Goal: Use online tool/utility: Utilize a website feature to perform a specific function

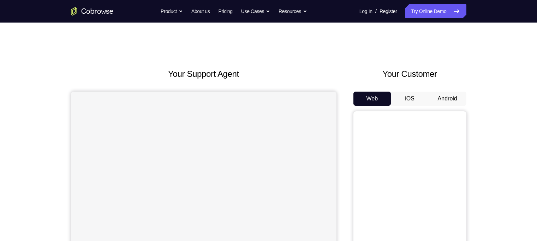
click at [448, 101] on button "Android" at bounding box center [447, 99] width 38 height 14
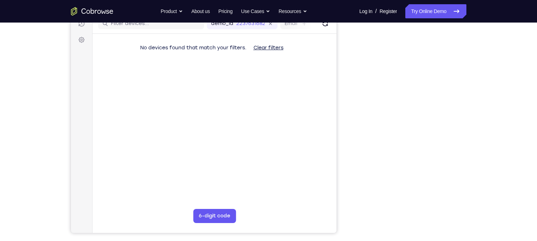
scroll to position [94, 0]
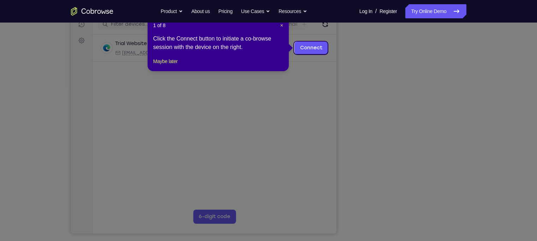
click at [410, 219] on icon at bounding box center [271, 120] width 543 height 241
click at [280, 25] on span "×" at bounding box center [281, 26] width 3 height 6
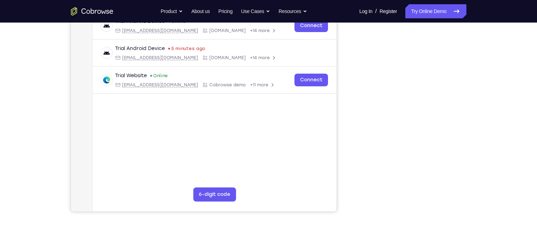
scroll to position [116, 0]
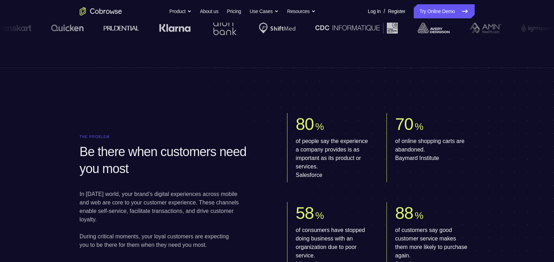
scroll to position [197, 0]
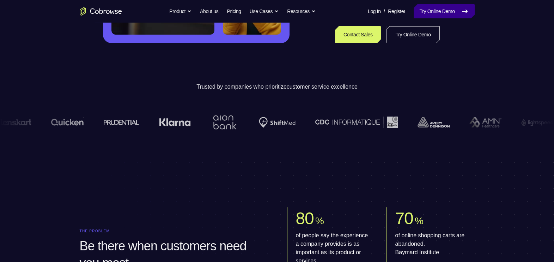
click at [467, 11] on icon at bounding box center [465, 11] width 5 height 3
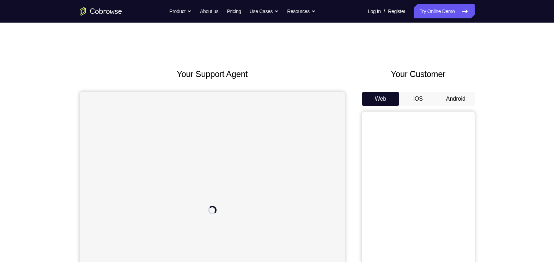
click at [459, 98] on button "Android" at bounding box center [456, 99] width 38 height 14
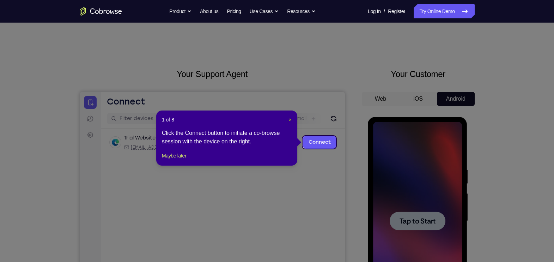
click at [290, 120] on span "×" at bounding box center [290, 120] width 3 height 6
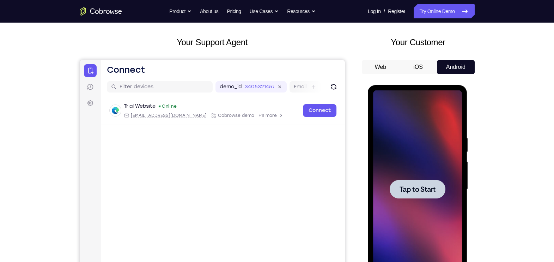
scroll to position [32, 0]
click at [422, 188] on span "Tap to Start" at bounding box center [418, 188] width 36 height 7
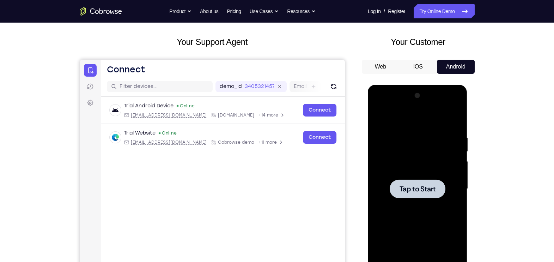
click at [422, 171] on div at bounding box center [417, 189] width 89 height 198
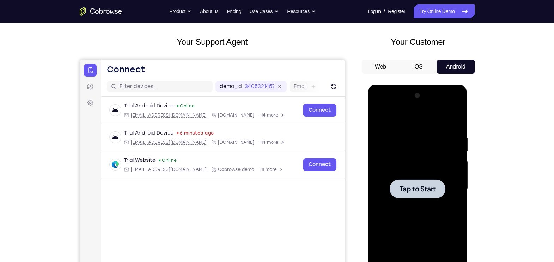
click at [415, 182] on div at bounding box center [418, 188] width 56 height 19
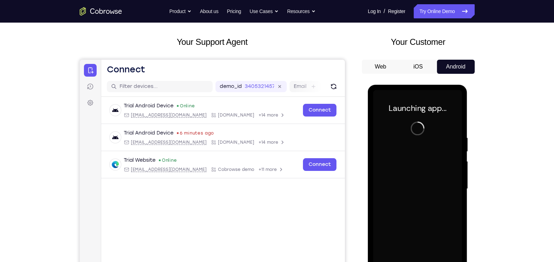
scroll to position [82, 0]
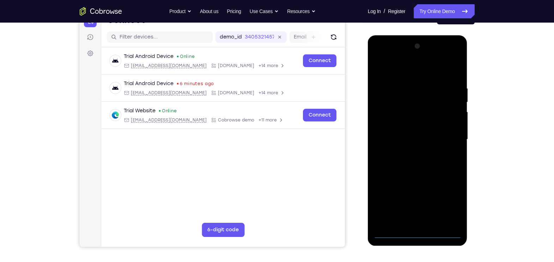
click at [418, 231] on div at bounding box center [417, 140] width 89 height 198
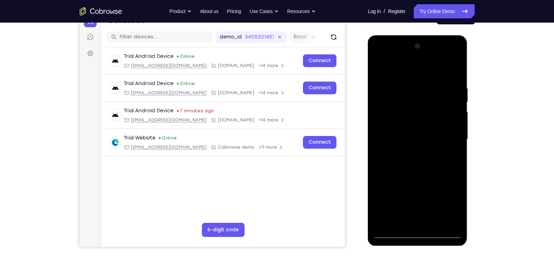
click at [449, 192] on div at bounding box center [417, 140] width 89 height 198
click at [450, 200] on div at bounding box center [417, 140] width 89 height 198
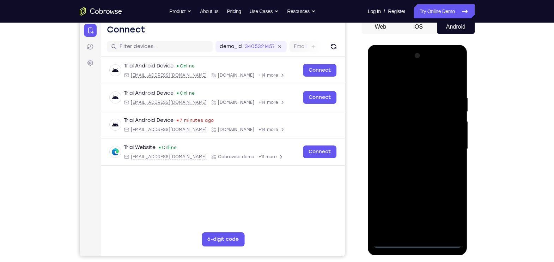
scroll to position [70, 0]
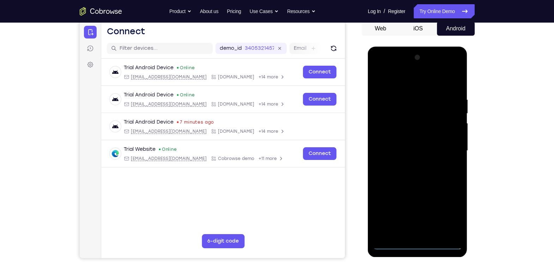
click at [381, 65] on div at bounding box center [417, 151] width 89 height 198
click at [390, 129] on div at bounding box center [417, 151] width 89 height 198
click at [392, 150] on div at bounding box center [417, 151] width 89 height 198
click at [399, 139] on div at bounding box center [417, 151] width 89 height 198
click at [403, 152] on div at bounding box center [417, 151] width 89 height 198
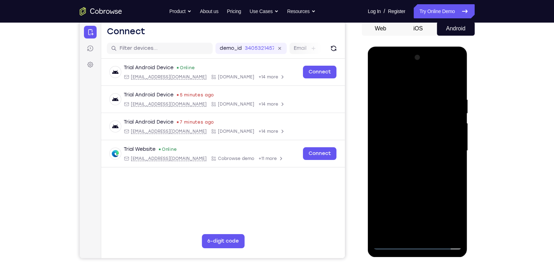
click at [431, 230] on div at bounding box center [417, 151] width 89 height 198
drag, startPoint x: 432, startPoint y: 188, endPoint x: 417, endPoint y: 109, distance: 80.0
click at [417, 109] on div at bounding box center [417, 151] width 89 height 198
drag, startPoint x: 441, startPoint y: 161, endPoint x: 422, endPoint y: 78, distance: 84.7
click at [422, 78] on div at bounding box center [417, 151] width 89 height 198
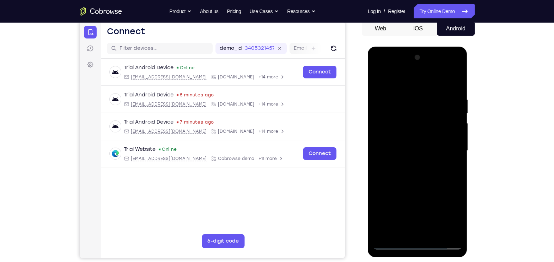
drag, startPoint x: 431, startPoint y: 134, endPoint x: 423, endPoint y: 91, distance: 43.5
click at [423, 91] on div at bounding box center [417, 151] width 89 height 198
drag, startPoint x: 439, startPoint y: 162, endPoint x: 426, endPoint y: 83, distance: 79.8
click at [426, 83] on div at bounding box center [417, 151] width 89 height 198
drag, startPoint x: 432, startPoint y: 195, endPoint x: 420, endPoint y: 100, distance: 95.6
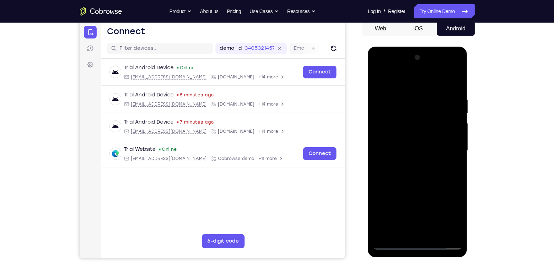
click at [420, 100] on div at bounding box center [417, 151] width 89 height 198
drag, startPoint x: 420, startPoint y: 196, endPoint x: 407, endPoint y: 119, distance: 78.2
click at [407, 119] on div at bounding box center [417, 151] width 89 height 198
drag, startPoint x: 409, startPoint y: 135, endPoint x: 409, endPoint y: 97, distance: 37.4
click at [409, 97] on div at bounding box center [417, 151] width 89 height 198
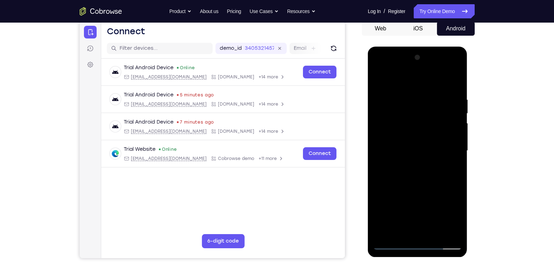
drag, startPoint x: 417, startPoint y: 178, endPoint x: 413, endPoint y: 94, distance: 84.1
click at [413, 94] on div at bounding box center [417, 151] width 89 height 198
drag, startPoint x: 437, startPoint y: 136, endPoint x: 386, endPoint y: 133, distance: 50.6
click at [386, 133] on div at bounding box center [417, 151] width 89 height 198
drag, startPoint x: 423, startPoint y: 140, endPoint x: 421, endPoint y: 118, distance: 21.7
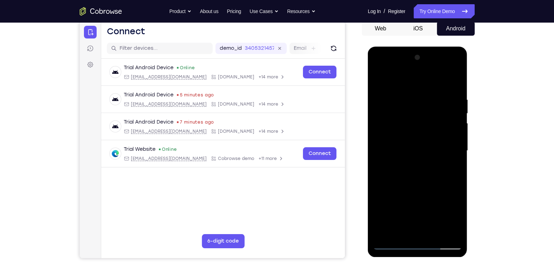
click at [421, 118] on div at bounding box center [417, 151] width 89 height 198
drag, startPoint x: 429, startPoint y: 201, endPoint x: 420, endPoint y: 115, distance: 85.9
click at [420, 115] on div at bounding box center [417, 151] width 89 height 198
drag, startPoint x: 425, startPoint y: 193, endPoint x: 410, endPoint y: 101, distance: 93.2
click at [410, 101] on div at bounding box center [417, 151] width 89 height 198
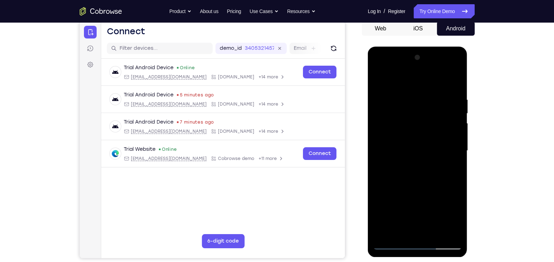
drag, startPoint x: 438, startPoint y: 200, endPoint x: 416, endPoint y: 122, distance: 81.3
click at [416, 122] on div at bounding box center [417, 151] width 89 height 198
drag, startPoint x: 438, startPoint y: 197, endPoint x: 402, endPoint y: 100, distance: 103.3
click at [402, 100] on div at bounding box center [417, 151] width 89 height 198
drag, startPoint x: 442, startPoint y: 189, endPoint x: 415, endPoint y: 115, distance: 79.3
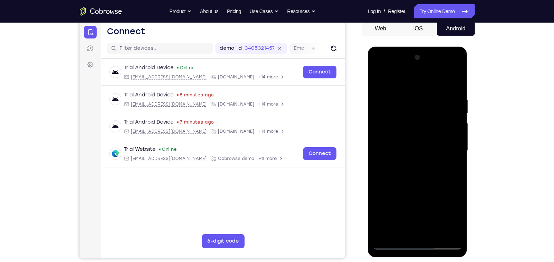
click at [415, 115] on div at bounding box center [417, 151] width 89 height 198
drag, startPoint x: 433, startPoint y: 193, endPoint x: 411, endPoint y: 121, distance: 75.1
click at [411, 121] on div at bounding box center [417, 151] width 89 height 198
drag, startPoint x: 425, startPoint y: 188, endPoint x: 408, endPoint y: 108, distance: 81.6
click at [408, 108] on div at bounding box center [417, 151] width 89 height 198
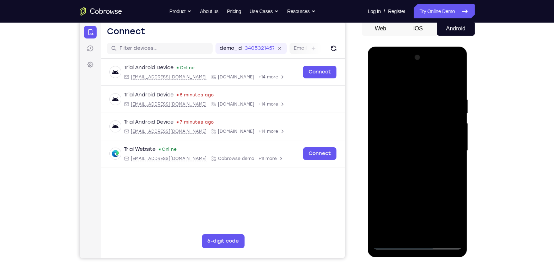
drag, startPoint x: 415, startPoint y: 187, endPoint x: 392, endPoint y: 109, distance: 82.2
click at [392, 109] on div at bounding box center [417, 151] width 89 height 198
drag, startPoint x: 425, startPoint y: 189, endPoint x: 411, endPoint y: 97, distance: 93.5
click at [411, 97] on div at bounding box center [417, 151] width 89 height 198
drag, startPoint x: 431, startPoint y: 201, endPoint x: 417, endPoint y: 109, distance: 92.4
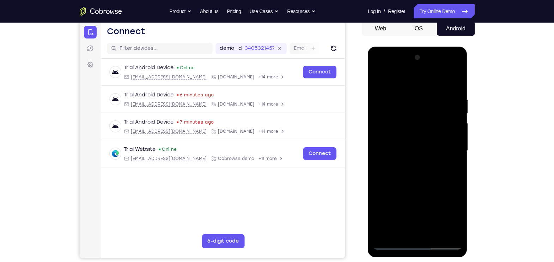
click at [417, 109] on div at bounding box center [417, 151] width 89 height 198
drag, startPoint x: 434, startPoint y: 187, endPoint x: 416, endPoint y: 124, distance: 65.7
click at [416, 124] on div at bounding box center [417, 151] width 89 height 198
drag, startPoint x: 418, startPoint y: 130, endPoint x: 421, endPoint y: 215, distance: 85.4
click at [421, 215] on div at bounding box center [417, 151] width 89 height 198
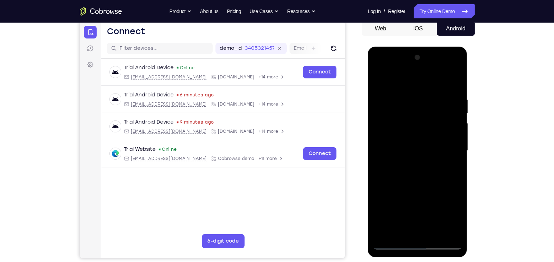
click at [432, 115] on div at bounding box center [417, 151] width 89 height 198
drag, startPoint x: 426, startPoint y: 186, endPoint x: 408, endPoint y: 103, distance: 84.7
click at [408, 103] on div at bounding box center [417, 151] width 89 height 198
drag, startPoint x: 418, startPoint y: 175, endPoint x: 413, endPoint y: 95, distance: 79.6
click at [413, 95] on div at bounding box center [417, 151] width 89 height 198
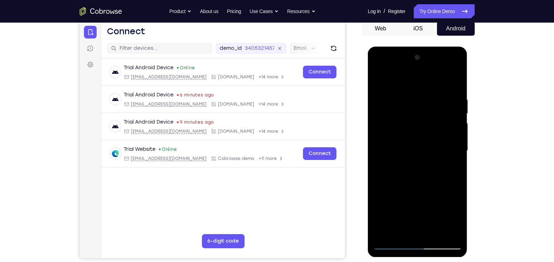
drag, startPoint x: 421, startPoint y: 171, endPoint x: 412, endPoint y: 80, distance: 91.5
click at [412, 80] on div at bounding box center [417, 151] width 89 height 198
drag, startPoint x: 415, startPoint y: 185, endPoint x: 413, endPoint y: 80, distance: 105.2
click at [413, 80] on div at bounding box center [417, 151] width 89 height 198
drag, startPoint x: 418, startPoint y: 191, endPoint x: 417, endPoint y: 98, distance: 92.1
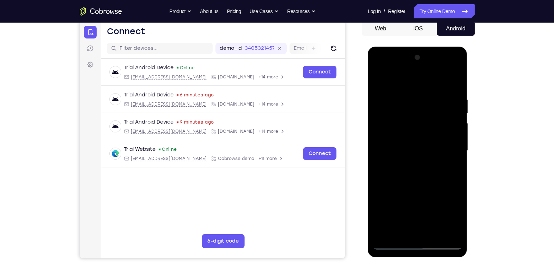
click at [417, 98] on div at bounding box center [417, 151] width 89 height 198
drag, startPoint x: 422, startPoint y: 196, endPoint x: 402, endPoint y: 115, distance: 83.7
click at [402, 115] on div at bounding box center [417, 151] width 89 height 198
drag, startPoint x: 415, startPoint y: 170, endPoint x: 408, endPoint y: 112, distance: 58.0
click at [408, 112] on div at bounding box center [417, 151] width 89 height 198
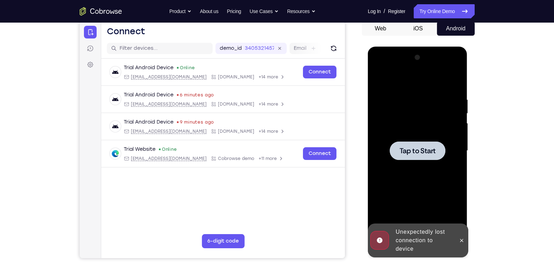
click at [415, 147] on span "Tap to Start" at bounding box center [418, 150] width 36 height 7
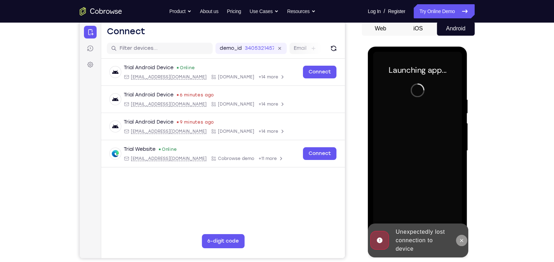
click at [463, 239] on icon at bounding box center [462, 240] width 6 height 6
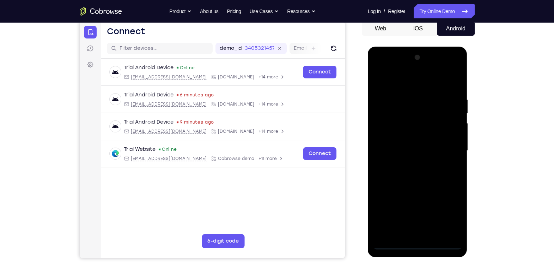
click at [415, 242] on div at bounding box center [417, 151] width 89 height 198
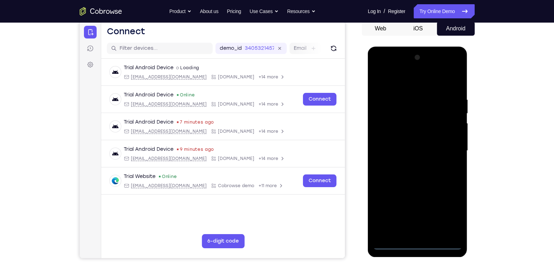
click at [448, 212] on div at bounding box center [417, 151] width 89 height 198
click at [380, 68] on div at bounding box center [417, 151] width 89 height 198
click at [387, 129] on div at bounding box center [417, 151] width 89 height 198
click at [401, 145] on div at bounding box center [417, 151] width 89 height 198
click at [404, 147] on div at bounding box center [417, 151] width 89 height 198
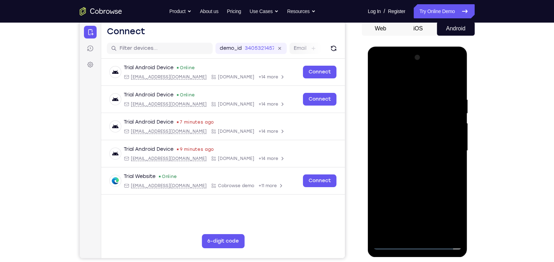
click at [402, 160] on div at bounding box center [417, 151] width 89 height 198
click at [427, 230] on div at bounding box center [417, 151] width 89 height 198
drag, startPoint x: 437, startPoint y: 152, endPoint x: 430, endPoint y: 113, distance: 40.1
click at [430, 113] on div at bounding box center [417, 151] width 89 height 198
drag, startPoint x: 432, startPoint y: 167, endPoint x: 426, endPoint y: 120, distance: 47.1
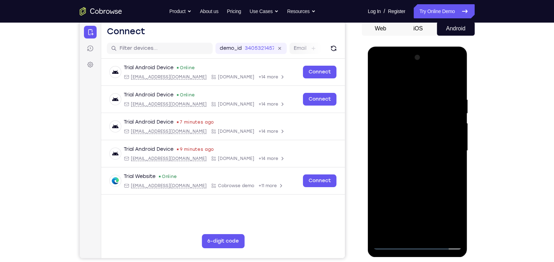
click at [426, 120] on div at bounding box center [417, 151] width 89 height 198
drag, startPoint x: 424, startPoint y: 191, endPoint x: 425, endPoint y: 96, distance: 94.9
click at [425, 96] on div at bounding box center [417, 151] width 89 height 198
drag, startPoint x: 423, startPoint y: 182, endPoint x: 415, endPoint y: 102, distance: 81.2
click at [415, 102] on div at bounding box center [417, 151] width 89 height 198
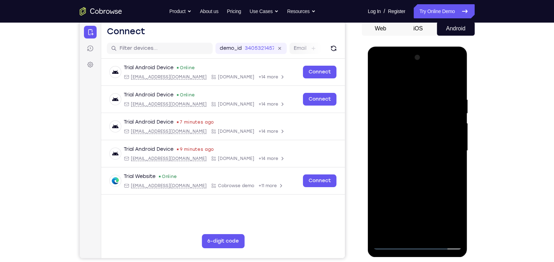
drag, startPoint x: 416, startPoint y: 191, endPoint x: 406, endPoint y: 117, distance: 74.4
click at [406, 117] on div at bounding box center [417, 151] width 89 height 198
drag, startPoint x: 414, startPoint y: 180, endPoint x: 397, endPoint y: 107, distance: 75.6
click at [397, 107] on div at bounding box center [417, 151] width 89 height 198
click at [423, 176] on div at bounding box center [417, 151] width 89 height 198
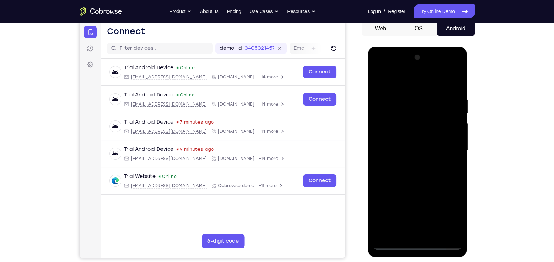
drag, startPoint x: 420, startPoint y: 219, endPoint x: 421, endPoint y: 135, distance: 84.0
click at [421, 135] on div at bounding box center [417, 151] width 89 height 198
drag, startPoint x: 440, startPoint y: 200, endPoint x: 422, endPoint y: 102, distance: 99.7
click at [422, 102] on div at bounding box center [417, 151] width 89 height 198
drag, startPoint x: 432, startPoint y: 201, endPoint x: 410, endPoint y: 98, distance: 105.4
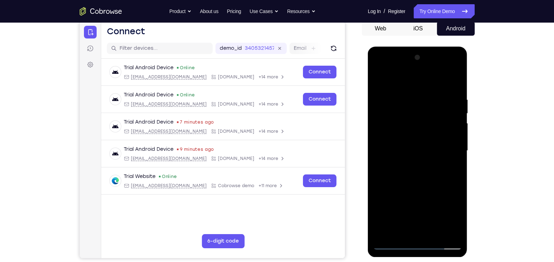
click at [410, 98] on div at bounding box center [417, 151] width 89 height 198
drag, startPoint x: 427, startPoint y: 196, endPoint x: 405, endPoint y: 142, distance: 58.6
click at [405, 142] on div at bounding box center [417, 151] width 89 height 198
drag, startPoint x: 417, startPoint y: 189, endPoint x: 415, endPoint y: 129, distance: 60.4
click at [415, 129] on div at bounding box center [417, 151] width 89 height 198
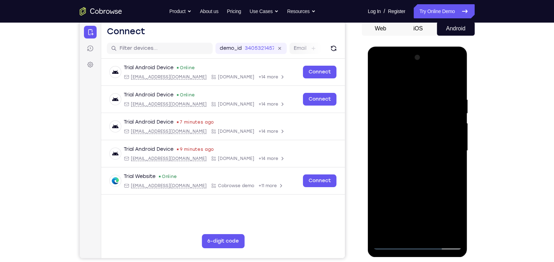
drag, startPoint x: 405, startPoint y: 209, endPoint x: 411, endPoint y: 124, distance: 84.9
click at [411, 124] on div at bounding box center [417, 151] width 89 height 198
drag, startPoint x: 425, startPoint y: 187, endPoint x: 409, endPoint y: 131, distance: 58.6
click at [409, 131] on div at bounding box center [417, 151] width 89 height 198
drag, startPoint x: 425, startPoint y: 180, endPoint x: 419, endPoint y: 80, distance: 99.7
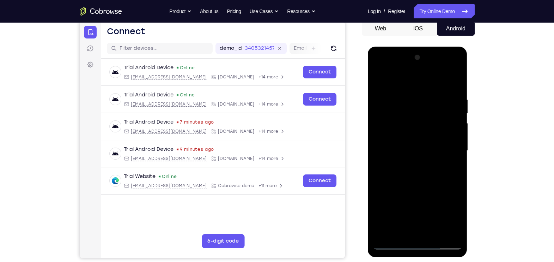
click at [419, 80] on div at bounding box center [417, 151] width 89 height 198
drag, startPoint x: 431, startPoint y: 203, endPoint x: 409, endPoint y: 115, distance: 90.9
click at [409, 115] on div at bounding box center [417, 151] width 89 height 198
drag, startPoint x: 416, startPoint y: 187, endPoint x: 397, endPoint y: 109, distance: 80.3
click at [397, 109] on div at bounding box center [417, 151] width 89 height 198
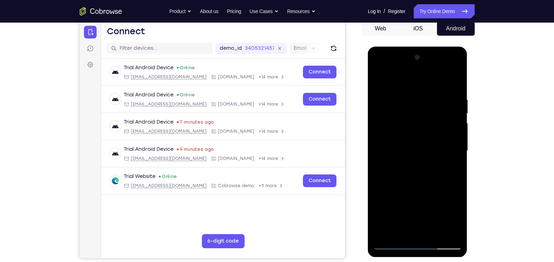
drag, startPoint x: 399, startPoint y: 161, endPoint x: 392, endPoint y: 90, distance: 70.5
click at [392, 90] on div at bounding box center [417, 151] width 89 height 198
drag, startPoint x: 437, startPoint y: 167, endPoint x: 417, endPoint y: 100, distance: 70.4
click at [417, 100] on div at bounding box center [417, 151] width 89 height 198
drag, startPoint x: 415, startPoint y: 167, endPoint x: 411, endPoint y: 116, distance: 51.0
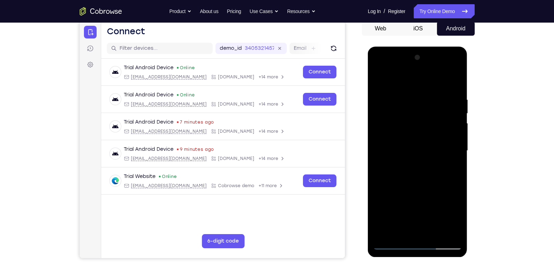
click at [411, 116] on div at bounding box center [417, 151] width 89 height 198
drag, startPoint x: 420, startPoint y: 170, endPoint x: 401, endPoint y: 94, distance: 78.4
click at [401, 94] on div at bounding box center [417, 151] width 89 height 198
drag, startPoint x: 420, startPoint y: 193, endPoint x: 388, endPoint y: 99, distance: 98.8
click at [388, 99] on div at bounding box center [417, 151] width 89 height 198
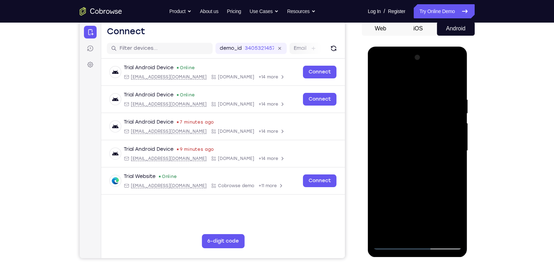
drag, startPoint x: 416, startPoint y: 196, endPoint x: 398, endPoint y: 103, distance: 95.0
click at [398, 103] on div at bounding box center [417, 151] width 89 height 198
drag, startPoint x: 413, startPoint y: 189, endPoint x: 407, endPoint y: 98, distance: 90.9
click at [407, 98] on div at bounding box center [417, 151] width 89 height 198
drag, startPoint x: 431, startPoint y: 211, endPoint x: 419, endPoint y: 109, distance: 101.9
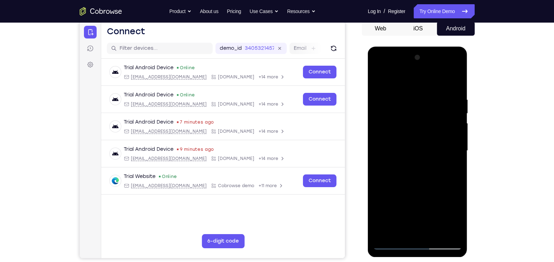
click at [419, 109] on div at bounding box center [417, 151] width 89 height 198
drag, startPoint x: 413, startPoint y: 205, endPoint x: 397, endPoint y: 99, distance: 107.5
click at [397, 99] on div at bounding box center [417, 151] width 89 height 198
drag, startPoint x: 431, startPoint y: 194, endPoint x: 410, endPoint y: 90, distance: 106.2
click at [410, 90] on div at bounding box center [417, 151] width 89 height 198
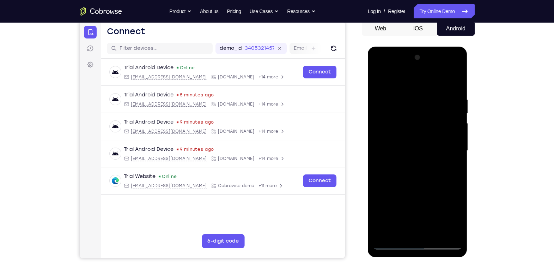
click at [427, 207] on div at bounding box center [417, 151] width 89 height 198
drag, startPoint x: 427, startPoint y: 173, endPoint x: 408, endPoint y: 113, distance: 63.2
click at [408, 113] on div at bounding box center [417, 151] width 89 height 198
drag, startPoint x: 407, startPoint y: 184, endPoint x: 402, endPoint y: 112, distance: 72.5
click at [402, 112] on div at bounding box center [417, 151] width 89 height 198
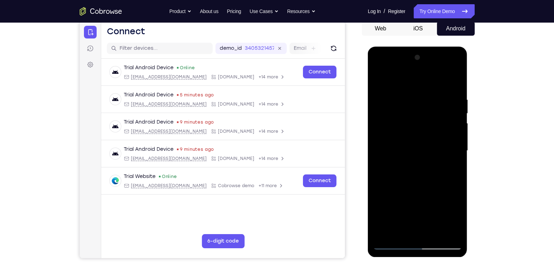
drag, startPoint x: 417, startPoint y: 180, endPoint x: 408, endPoint y: 106, distance: 74.3
click at [408, 106] on div at bounding box center [417, 151] width 89 height 198
drag, startPoint x: 413, startPoint y: 186, endPoint x: 399, endPoint y: 110, distance: 77.1
click at [399, 110] on div at bounding box center [417, 151] width 89 height 198
drag, startPoint x: 414, startPoint y: 191, endPoint x: 407, endPoint y: 141, distance: 50.6
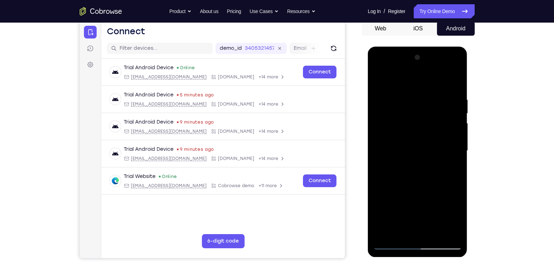
click at [407, 141] on div at bounding box center [417, 151] width 89 height 198
drag, startPoint x: 418, startPoint y: 173, endPoint x: 408, endPoint y: 97, distance: 77.3
click at [408, 97] on div at bounding box center [417, 151] width 89 height 198
drag, startPoint x: 420, startPoint y: 170, endPoint x: 415, endPoint y: 117, distance: 53.2
click at [415, 117] on div at bounding box center [417, 151] width 89 height 198
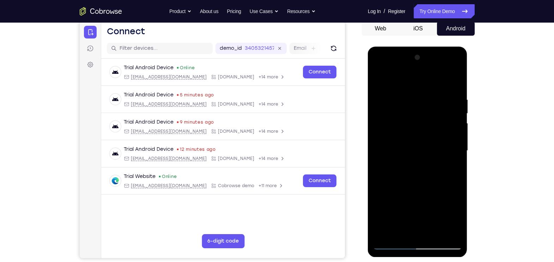
drag, startPoint x: 427, startPoint y: 193, endPoint x: 420, endPoint y: 106, distance: 87.4
click at [420, 106] on div at bounding box center [417, 151] width 89 height 198
drag, startPoint x: 416, startPoint y: 199, endPoint x: 406, endPoint y: 122, distance: 78.3
click at [406, 122] on div at bounding box center [417, 151] width 89 height 198
drag, startPoint x: 415, startPoint y: 194, endPoint x: 404, endPoint y: 108, distance: 86.4
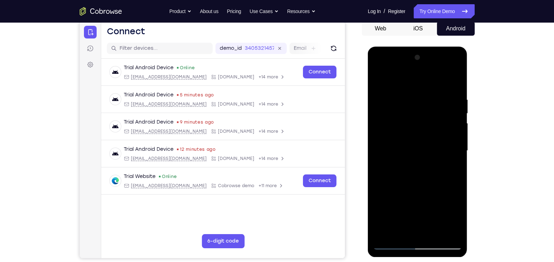
click at [404, 108] on div at bounding box center [417, 151] width 89 height 198
drag, startPoint x: 424, startPoint y: 178, endPoint x: 408, endPoint y: 88, distance: 91.7
click at [408, 88] on div at bounding box center [417, 151] width 89 height 198
drag, startPoint x: 443, startPoint y: 170, endPoint x: 417, endPoint y: 103, distance: 71.7
click at [417, 103] on div at bounding box center [417, 151] width 89 height 198
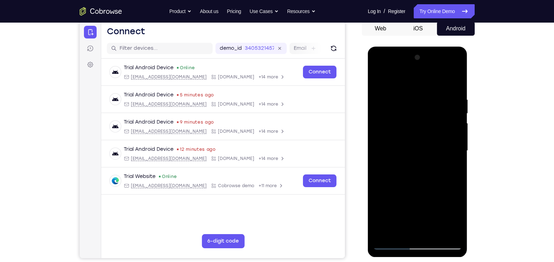
drag, startPoint x: 421, startPoint y: 184, endPoint x: 408, endPoint y: 94, distance: 90.6
click at [408, 94] on div at bounding box center [417, 151] width 89 height 198
drag, startPoint x: 417, startPoint y: 186, endPoint x: 404, endPoint y: 102, distance: 85.1
click at [404, 102] on div at bounding box center [417, 151] width 89 height 198
drag, startPoint x: 411, startPoint y: 160, endPoint x: 405, endPoint y: 124, distance: 36.4
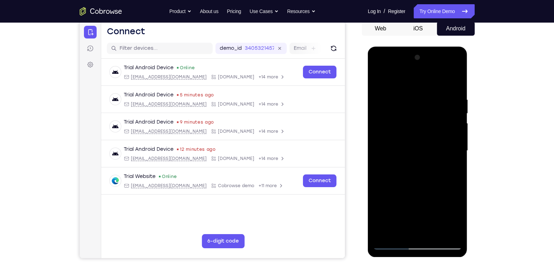
click at [405, 124] on div at bounding box center [417, 151] width 89 height 198
drag, startPoint x: 416, startPoint y: 184, endPoint x: 397, endPoint y: 112, distance: 75.0
click at [397, 112] on div at bounding box center [417, 151] width 89 height 198
drag, startPoint x: 415, startPoint y: 180, endPoint x: 399, endPoint y: 111, distance: 70.7
click at [399, 111] on div at bounding box center [417, 151] width 89 height 198
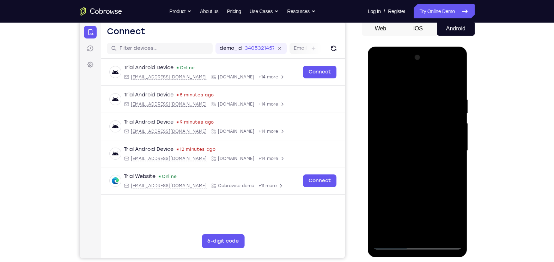
drag, startPoint x: 418, startPoint y: 178, endPoint x: 403, endPoint y: 108, distance: 71.9
click at [403, 108] on div at bounding box center [417, 151] width 89 height 198
drag, startPoint x: 406, startPoint y: 198, endPoint x: 401, endPoint y: 103, distance: 95.1
click at [401, 103] on div at bounding box center [417, 151] width 89 height 198
drag, startPoint x: 422, startPoint y: 192, endPoint x: 398, endPoint y: 115, distance: 80.4
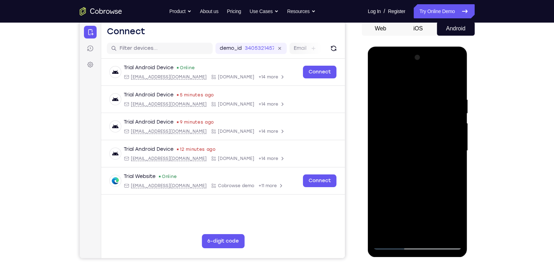
click at [398, 115] on div at bounding box center [417, 151] width 89 height 198
drag, startPoint x: 408, startPoint y: 183, endPoint x: 393, endPoint y: 99, distance: 85.2
click at [393, 99] on div at bounding box center [417, 151] width 89 height 198
click at [389, 95] on div at bounding box center [417, 151] width 89 height 198
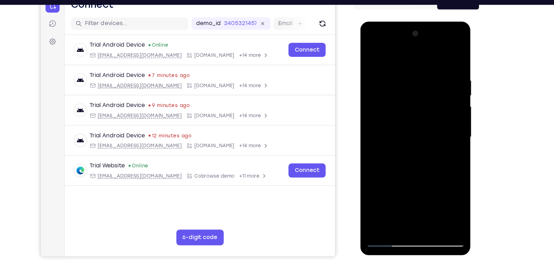
scroll to position [79, 0]
drag, startPoint x: 419, startPoint y: 158, endPoint x: 406, endPoint y: 107, distance: 53.1
click at [406, 107] on div at bounding box center [410, 126] width 89 height 198
drag, startPoint x: 412, startPoint y: 157, endPoint x: 406, endPoint y: 89, distance: 68.4
click at [406, 89] on div at bounding box center [410, 126] width 89 height 198
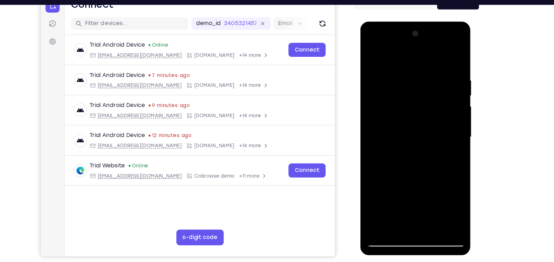
drag, startPoint x: 409, startPoint y: 181, endPoint x: 395, endPoint y: 132, distance: 51.0
click at [395, 132] on div at bounding box center [410, 126] width 89 height 198
drag, startPoint x: 409, startPoint y: 144, endPoint x: 409, endPoint y: 77, distance: 67.0
click at [409, 77] on div at bounding box center [410, 126] width 89 height 198
drag, startPoint x: 422, startPoint y: 179, endPoint x: 425, endPoint y: 87, distance: 91.8
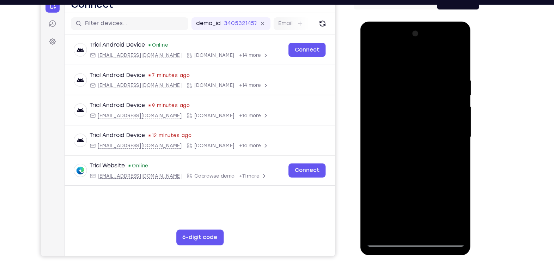
click at [425, 87] on div at bounding box center [410, 126] width 89 height 198
drag, startPoint x: 426, startPoint y: 171, endPoint x: 415, endPoint y: 106, distance: 66.0
click at [415, 106] on div at bounding box center [410, 126] width 89 height 198
drag, startPoint x: 420, startPoint y: 175, endPoint x: 412, endPoint y: 114, distance: 62.2
click at [412, 114] on div at bounding box center [410, 126] width 89 height 198
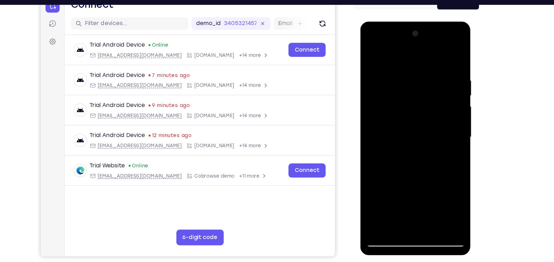
drag, startPoint x: 427, startPoint y: 158, endPoint x: 422, endPoint y: 84, distance: 74.2
click at [422, 84] on div at bounding box center [410, 126] width 89 height 198
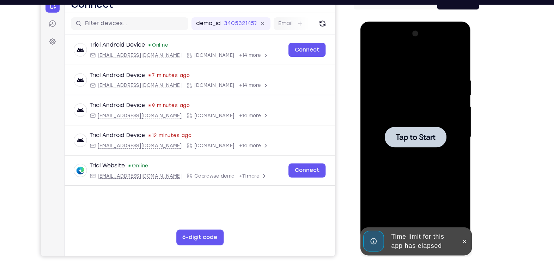
drag, startPoint x: 426, startPoint y: 150, endPoint x: 419, endPoint y: 69, distance: 81.1
click at [419, 22] on div "Tap to Start" at bounding box center [411, 22] width 100 height 0
